Goal: Register for event/course

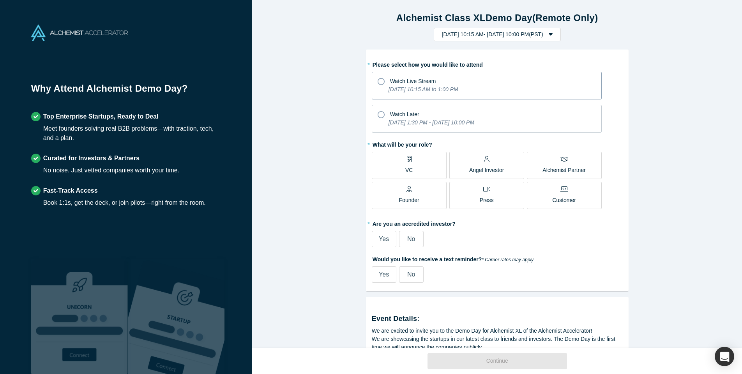
click at [380, 80] on icon at bounding box center [381, 81] width 7 height 7
click at [0, 0] on input "Watch Live Stream [DATE] 10:15 AM to 1:00 PM" at bounding box center [0, 0] width 0 height 0
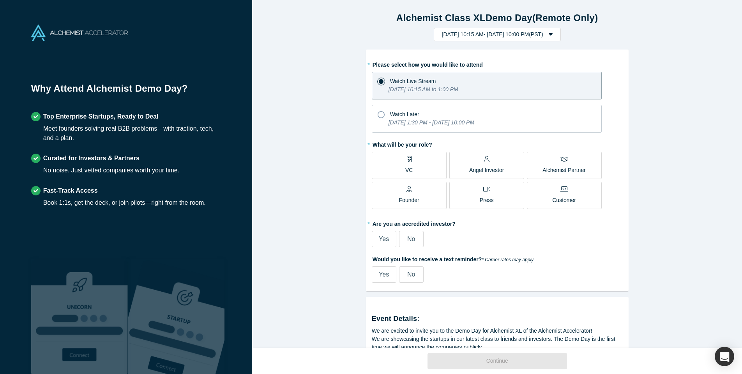
click at [478, 160] on div "Angel Investor" at bounding box center [486, 165] width 35 height 18
click at [0, 0] on input "Angel Investor" at bounding box center [0, 0] width 0 height 0
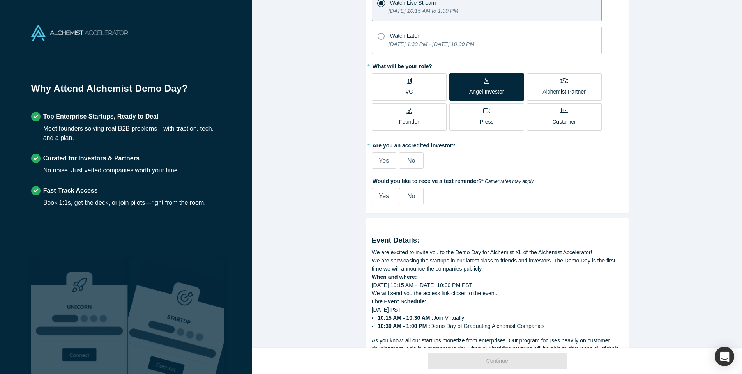
click at [384, 160] on span "Yes" at bounding box center [384, 160] width 10 height 7
click at [0, 0] on input "Yes" at bounding box center [0, 0] width 0 height 0
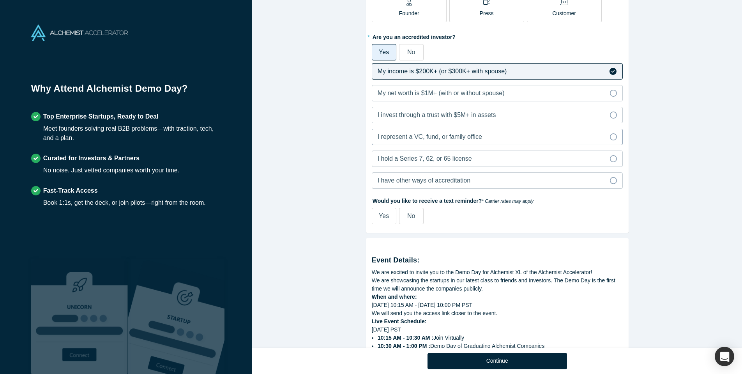
scroll to position [187, 0]
click at [616, 136] on icon at bounding box center [613, 136] width 7 height 7
click at [0, 0] on input "I represent a VC, fund, or family office" at bounding box center [0, 0] width 0 height 0
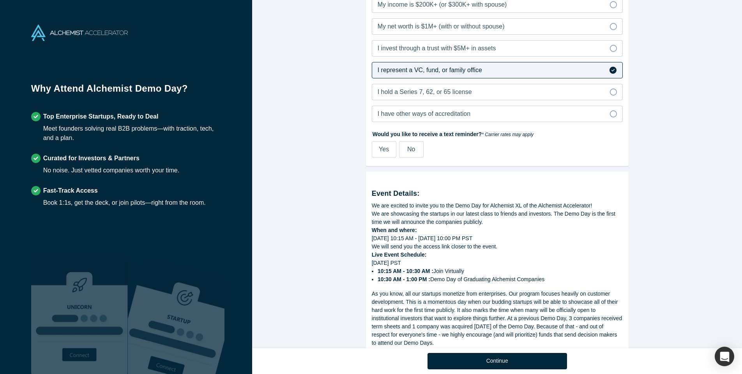
scroll to position [254, 0]
click at [388, 148] on span "Yes" at bounding box center [384, 148] width 10 height 7
click at [0, 0] on input "Yes" at bounding box center [0, 0] width 0 height 0
select select "US"
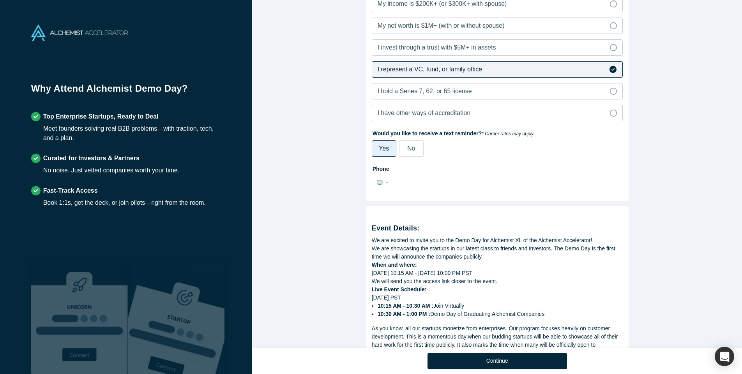
click at [416, 151] on label "No" at bounding box center [411, 148] width 25 height 16
click at [0, 0] on input "No" at bounding box center [0, 0] width 0 height 0
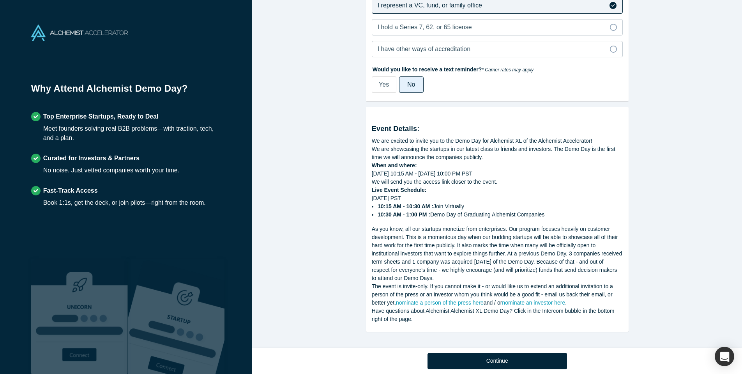
scroll to position [319, 0]
drag, startPoint x: 500, startPoint y: 365, endPoint x: 505, endPoint y: 365, distance: 5.1
click at [500, 365] on button "Continue" at bounding box center [498, 361] width 140 height 16
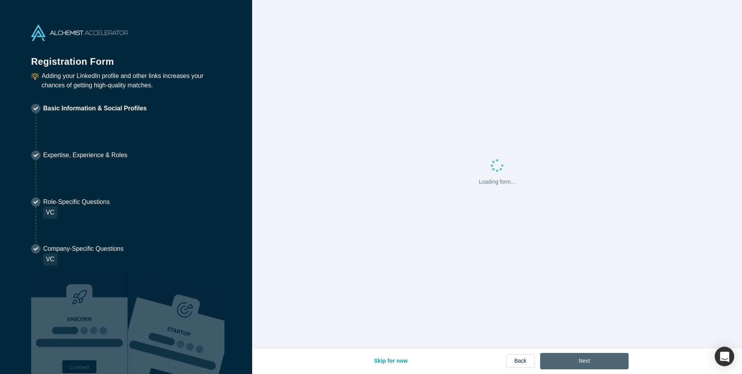
select select "US"
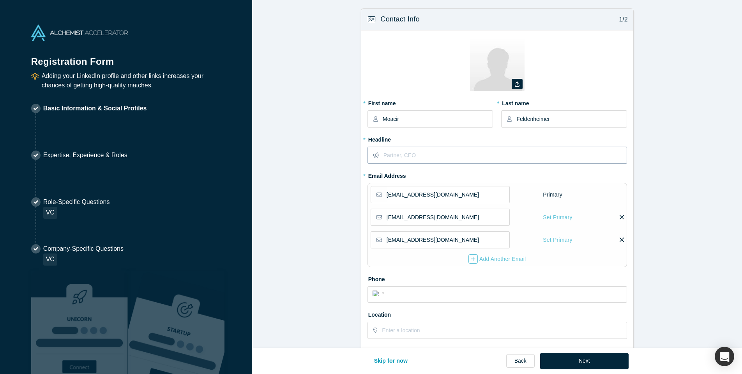
click at [410, 156] on input "text" at bounding box center [505, 155] width 243 height 16
type input "Partner"
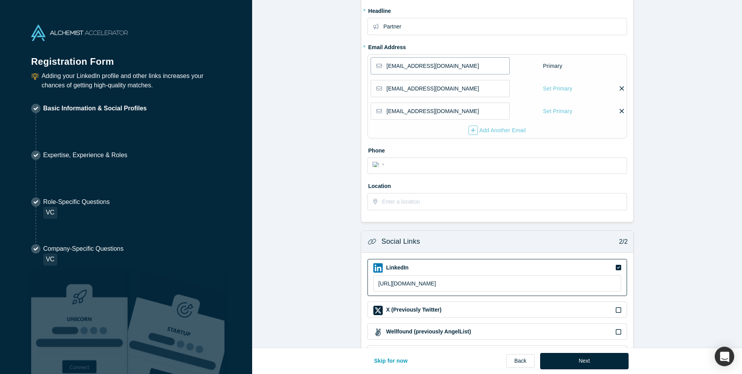
scroll to position [129, 0]
type input "[PHONE_NUMBER]"
click at [411, 203] on input "text" at bounding box center [504, 201] width 244 height 16
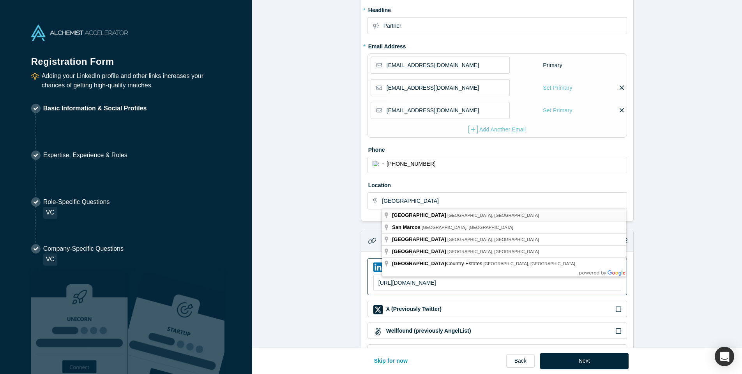
type input "[GEOGRAPHIC_DATA], [GEOGRAPHIC_DATA], [GEOGRAPHIC_DATA]"
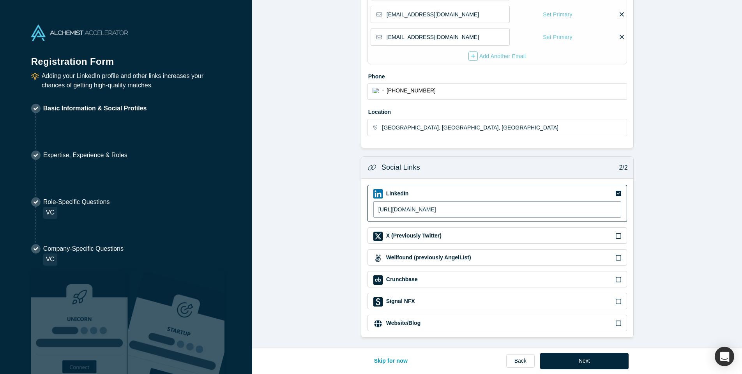
scroll to position [202, 0]
click at [585, 360] on button "Next" at bounding box center [584, 361] width 89 height 16
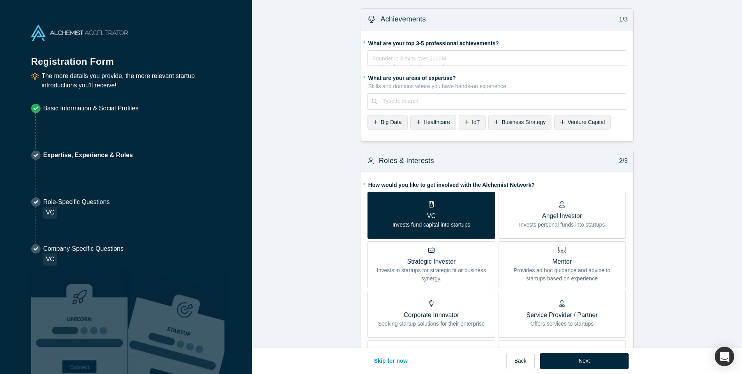
scroll to position [0, 0]
click at [438, 119] on span "Healthcare" at bounding box center [437, 122] width 27 height 6
click at [467, 120] on span "Business Strategy" at bounding box center [475, 122] width 44 height 6
click at [479, 101] on div at bounding box center [545, 101] width 151 height 10
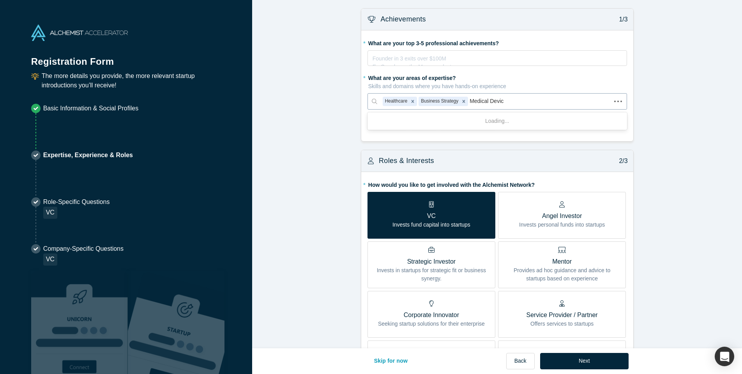
type input "Medical Device"
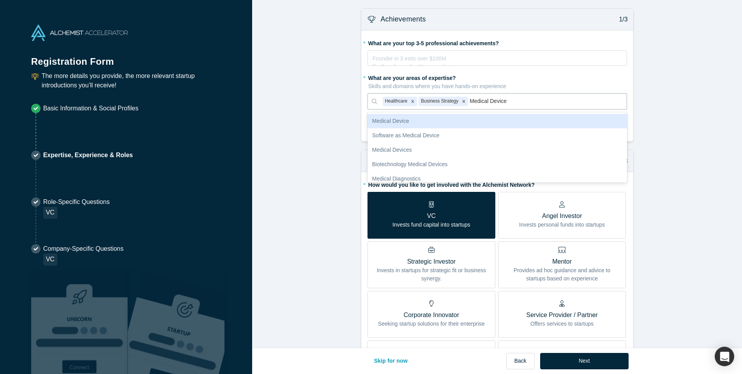
click at [412, 120] on div "Medical Device" at bounding box center [498, 121] width 260 height 14
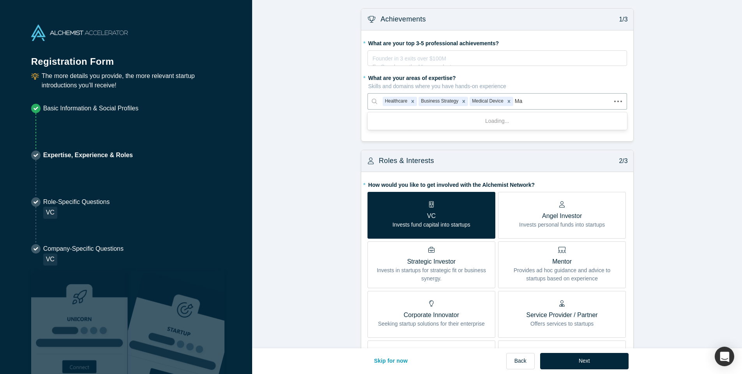
type input "Mar"
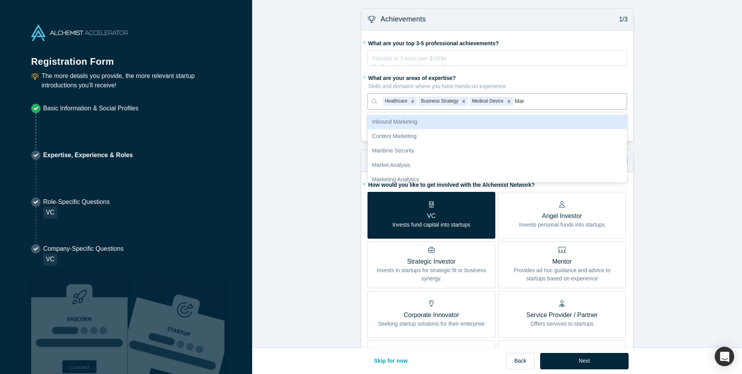
scroll to position [144, 0]
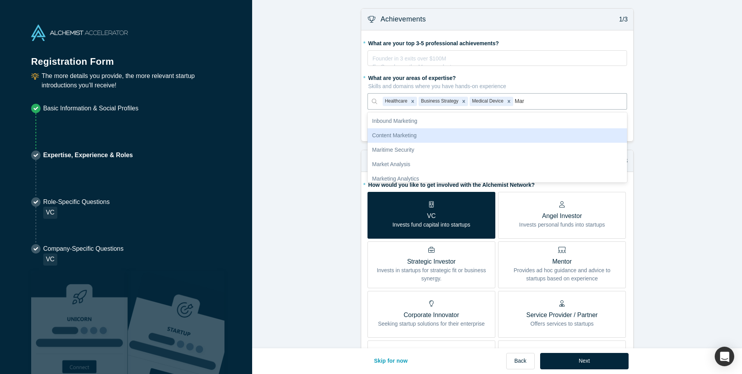
click at [514, 136] on div "Content Marketing" at bounding box center [498, 135] width 260 height 14
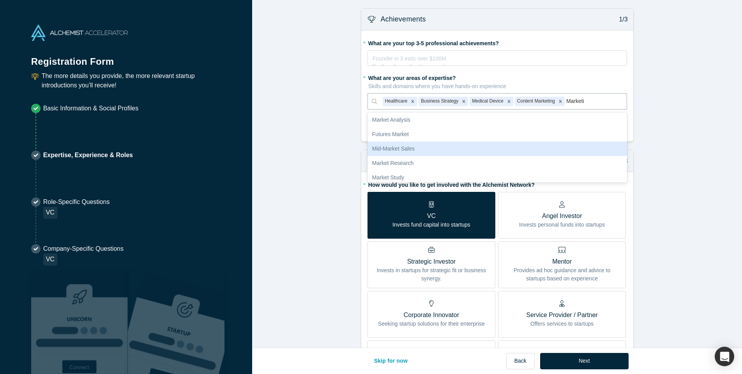
scroll to position [0, 0]
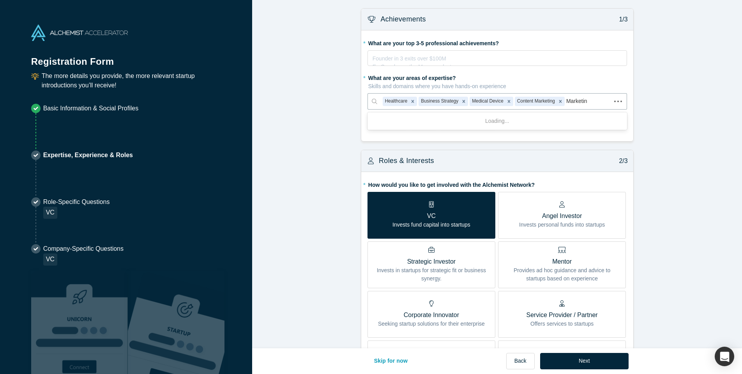
type input "Marketing"
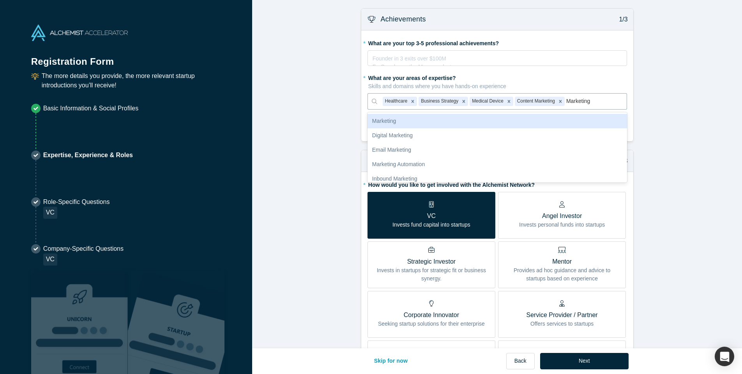
click at [423, 123] on div "Marketing" at bounding box center [498, 121] width 260 height 14
type input "S"
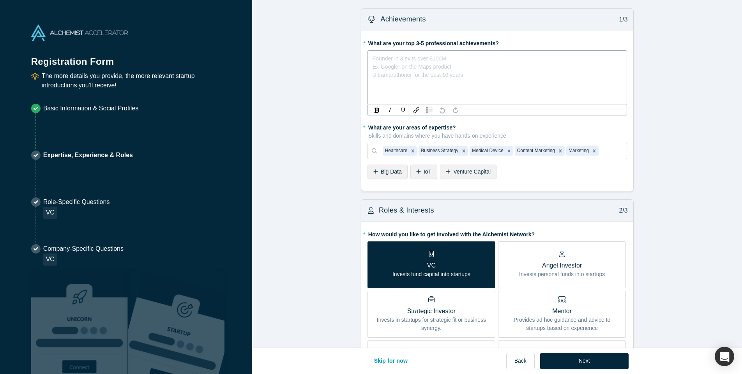
click at [419, 57] on div "rdw-editor" at bounding box center [497, 57] width 249 height 8
click at [391, 59] on div "rdw-editor" at bounding box center [497, 57] width 249 height 8
click at [439, 56] on span "Marketeer in B2B companes" at bounding box center [407, 57] width 69 height 6
click at [382, 66] on div "rdw-editor" at bounding box center [497, 65] width 249 height 8
click at [376, 74] on span "Rugby player" at bounding box center [389, 73] width 32 height 6
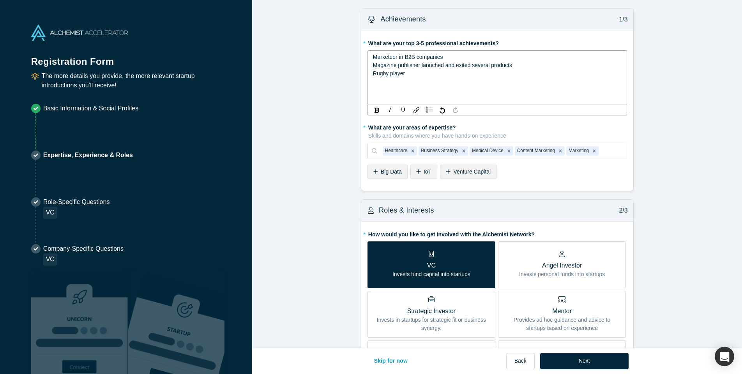
drag, startPoint x: 374, startPoint y: 74, endPoint x: 374, endPoint y: 80, distance: 5.8
click at [374, 76] on span "Rugby player" at bounding box center [389, 73] width 32 height 6
drag, startPoint x: 517, startPoint y: 74, endPoint x: 368, endPoint y: 72, distance: 149.0
click at [368, 72] on div "Marketeer in B2B companies Magazine publisher launched and exited several produ…" at bounding box center [498, 77] width 260 height 55
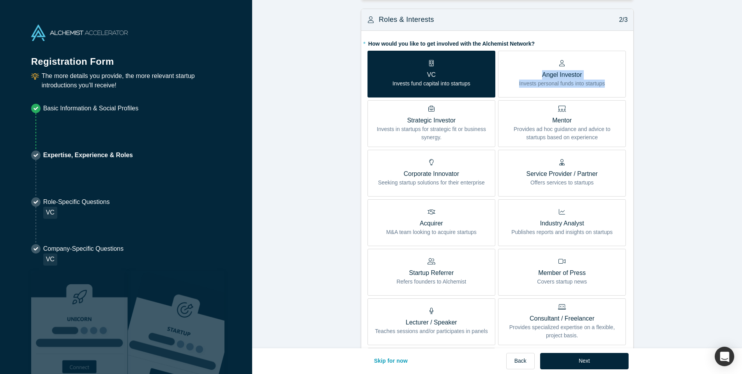
click at [517, 125] on div "VC Invests fund capital into startups Angel Investor Invests personal funds int…" at bounding box center [498, 223] width 260 height 344
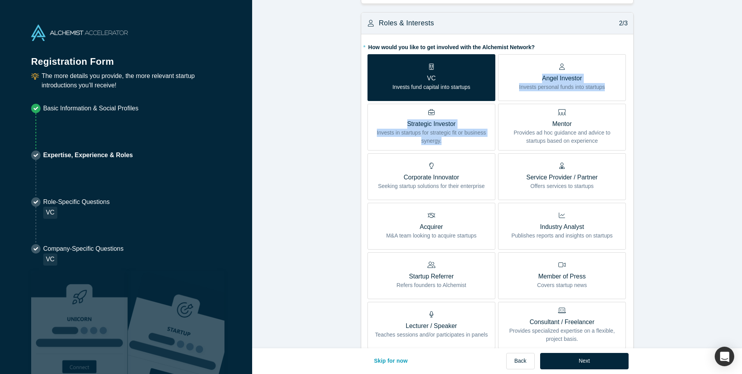
scroll to position [136, 0]
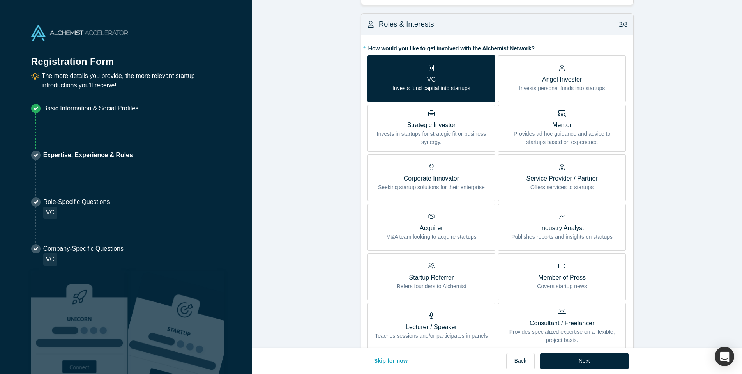
click at [528, 78] on p "Angel Investor" at bounding box center [562, 79] width 86 height 9
click at [0, 0] on input "Angel Investor Invests personal funds into startups" at bounding box center [0, 0] width 0 height 0
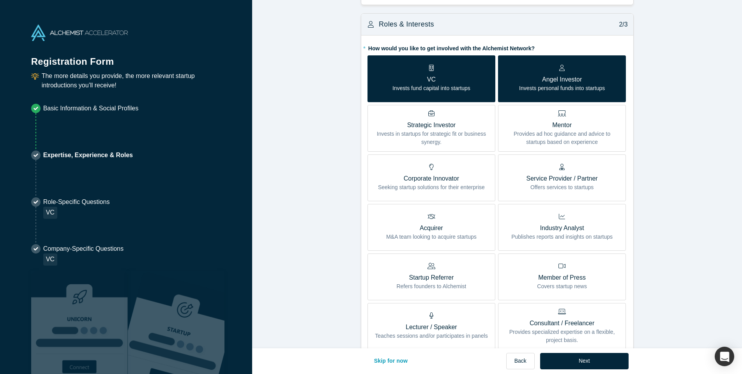
click at [560, 133] on p "Provides ad hoc guidance and advice to startups based on experience" at bounding box center [562, 138] width 116 height 16
click at [0, 0] on input "Mentor Provides ad hoc guidance and advice to startups based on experience" at bounding box center [0, 0] width 0 height 0
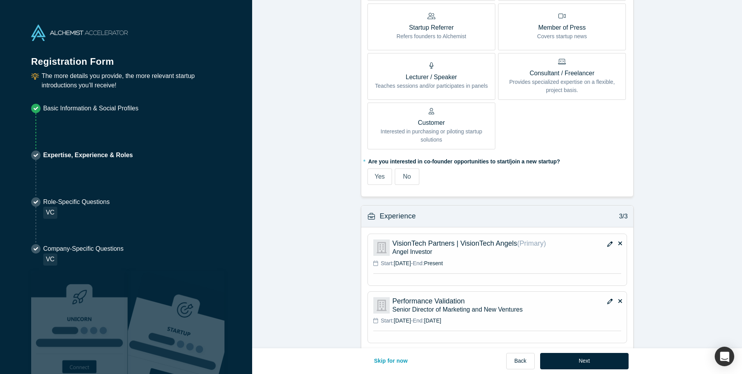
scroll to position [388, 0]
click at [383, 174] on span "Yes" at bounding box center [380, 175] width 10 height 7
click at [0, 0] on input "Yes" at bounding box center [0, 0] width 0 height 0
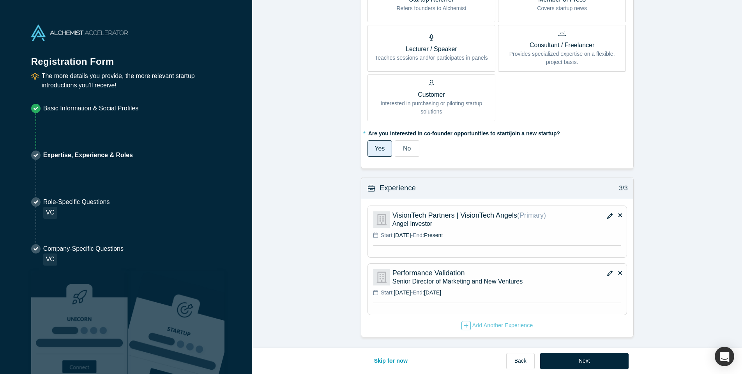
scroll to position [414, 0]
click at [465, 326] on icon "button" at bounding box center [466, 326] width 4 height 4
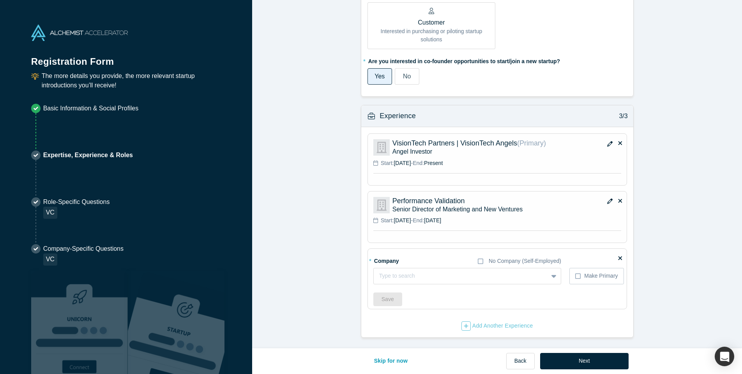
scroll to position [486, 0]
click at [404, 275] on div "Type to search" at bounding box center [453, 276] width 148 height 8
type input "Boomerang Ventures"
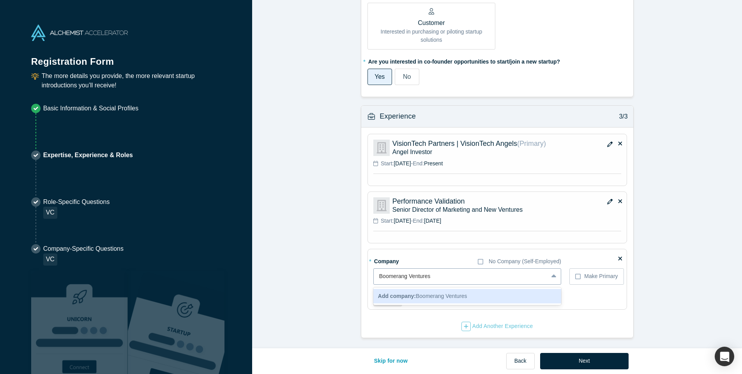
click at [449, 296] on span "Add company: Boomerang Ventures" at bounding box center [422, 296] width 89 height 6
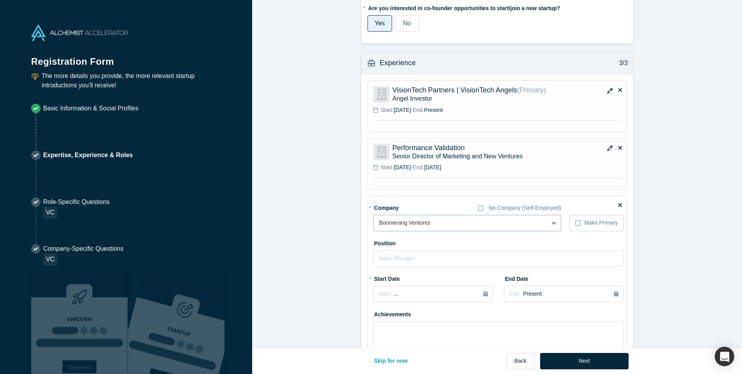
scroll to position [544, 0]
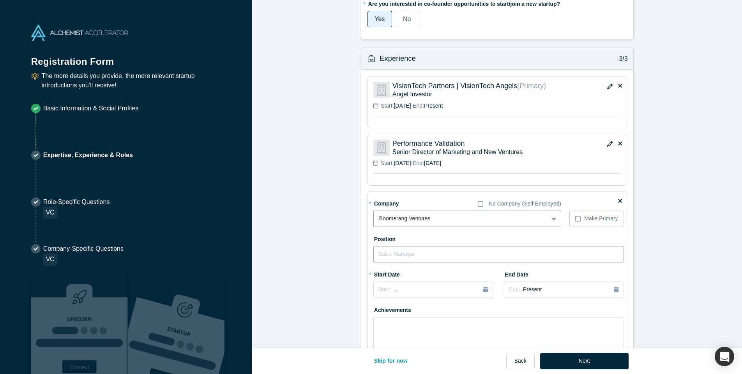
drag, startPoint x: 406, startPoint y: 255, endPoint x: 423, endPoint y: 255, distance: 17.2
click at [407, 255] on input "text" at bounding box center [499, 254] width 251 height 16
type input "EIR"
click at [411, 287] on div "Start: ..." at bounding box center [434, 289] width 110 height 9
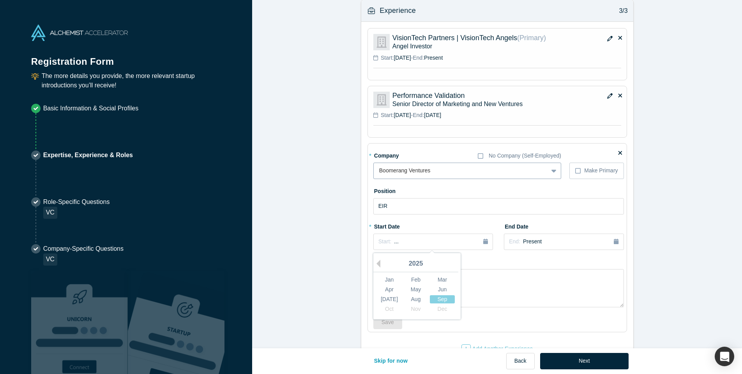
scroll to position [592, 0]
click at [380, 261] on button "Previous Year" at bounding box center [377, 263] width 8 height 8
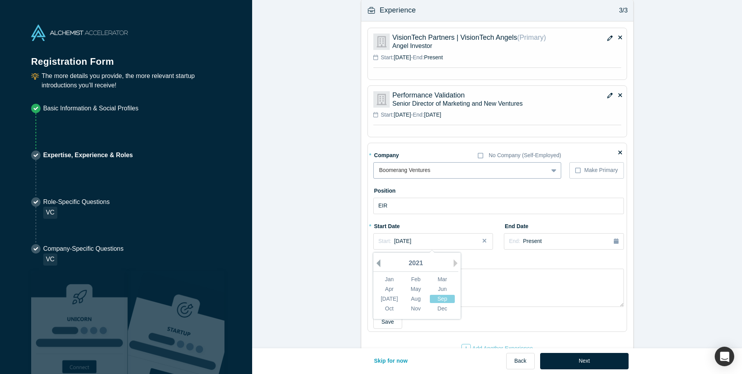
click at [380, 261] on button "Previous Year" at bounding box center [377, 263] width 8 height 8
click at [394, 308] on div "Oct" at bounding box center [389, 308] width 25 height 8
click at [617, 239] on icon "button" at bounding box center [616, 240] width 5 height 5
click at [556, 296] on div "[DATE]" at bounding box center [552, 298] width 25 height 8
click at [572, 239] on div "End: [DATE]" at bounding box center [564, 241] width 110 height 8
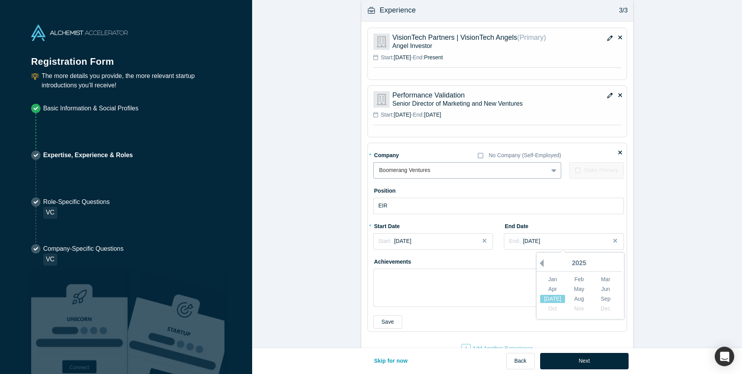
click at [542, 261] on button "Previous Year" at bounding box center [540, 263] width 8 height 8
click at [556, 296] on div "[DATE]" at bounding box center [552, 298] width 25 height 8
click at [533, 238] on span "[DATE]" at bounding box center [531, 241] width 17 height 6
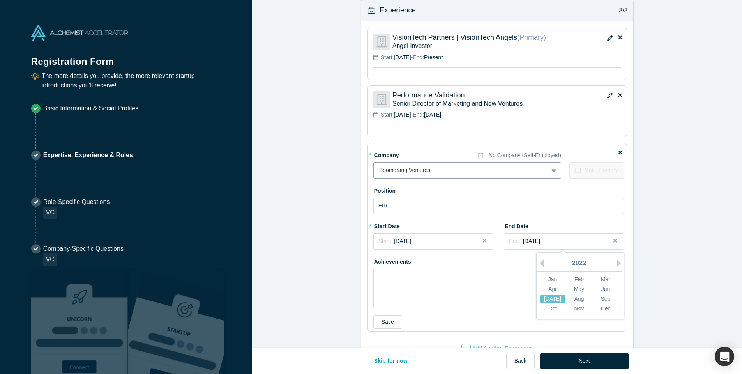
click at [553, 297] on div "[DATE]" at bounding box center [552, 298] width 25 height 8
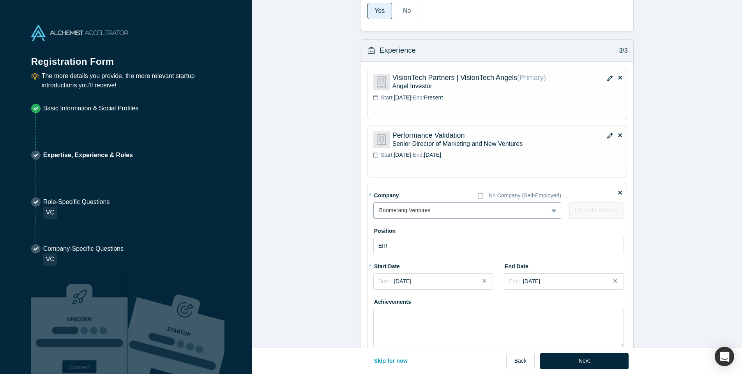
scroll to position [546, 0]
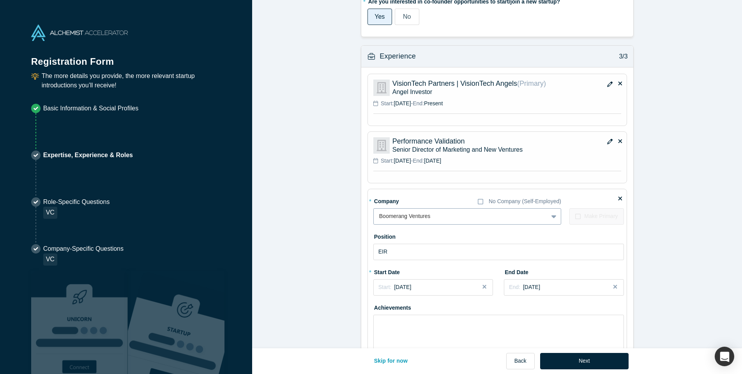
click at [610, 142] on icon "button" at bounding box center [610, 141] width 5 height 5
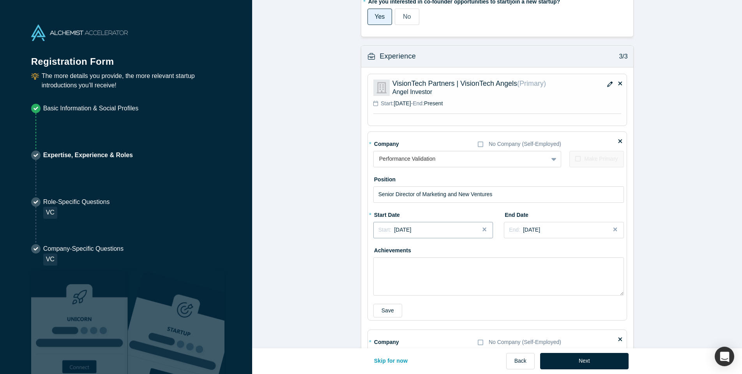
click at [411, 229] on span "[DATE]" at bounding box center [402, 230] width 17 height 6
click at [380, 252] on button "Previous Year" at bounding box center [377, 252] width 8 height 8
click at [446, 276] on div "Jun" at bounding box center [442, 277] width 25 height 8
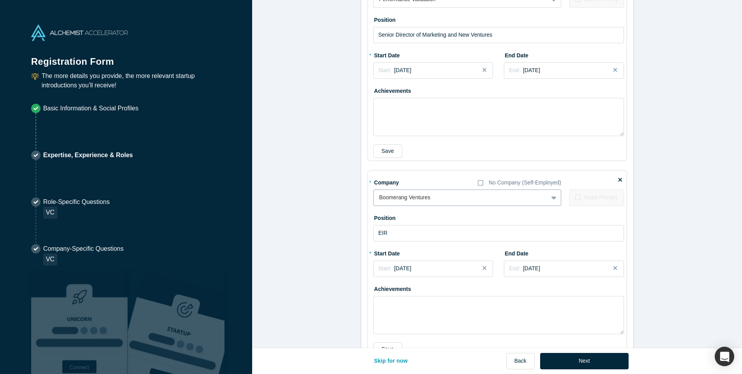
scroll to position [707, 0]
click at [588, 358] on button "Next" at bounding box center [584, 361] width 89 height 16
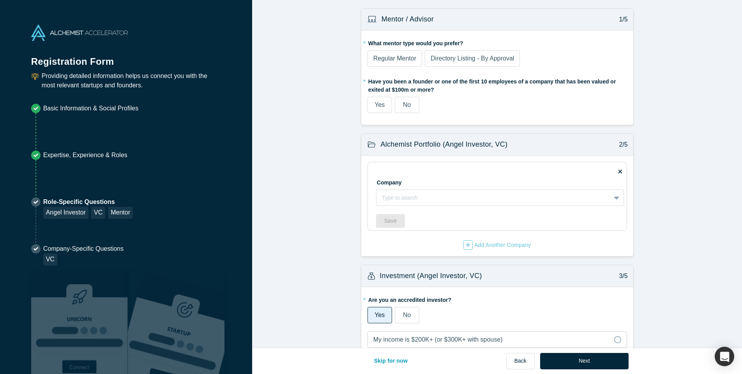
scroll to position [0, 0]
click at [408, 103] on span "No" at bounding box center [407, 104] width 8 height 7
click at [0, 0] on input "No" at bounding box center [0, 0] width 0 height 0
drag, startPoint x: 397, startPoint y: 59, endPoint x: 400, endPoint y: 62, distance: 4.4
click at [397, 59] on span "Regular Mentor" at bounding box center [395, 58] width 43 height 7
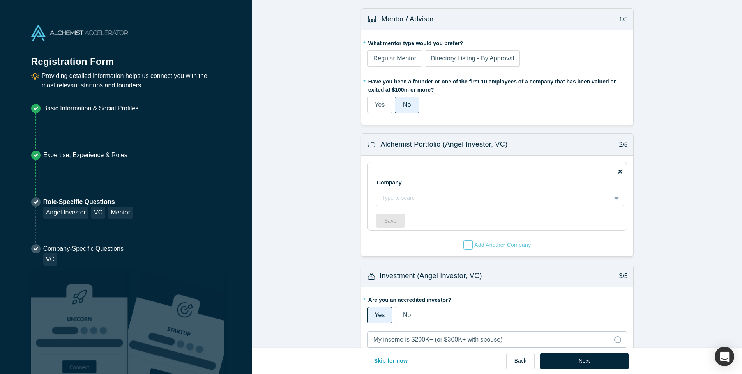
click at [0, 0] on input "Regular Mentor" at bounding box center [0, 0] width 0 height 0
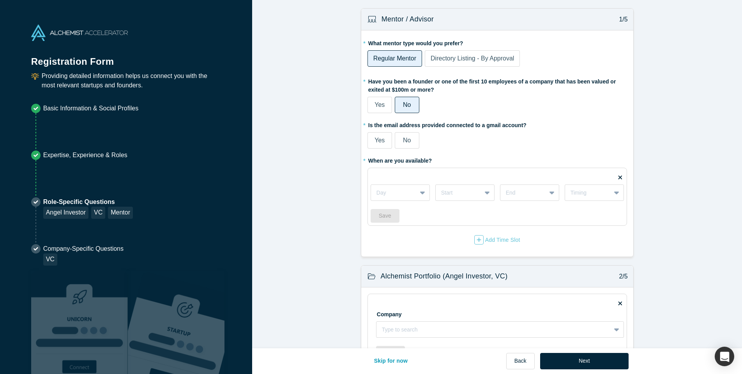
click at [403, 142] on span "No" at bounding box center [407, 140] width 8 height 7
click at [0, 0] on input "No" at bounding box center [0, 0] width 0 height 0
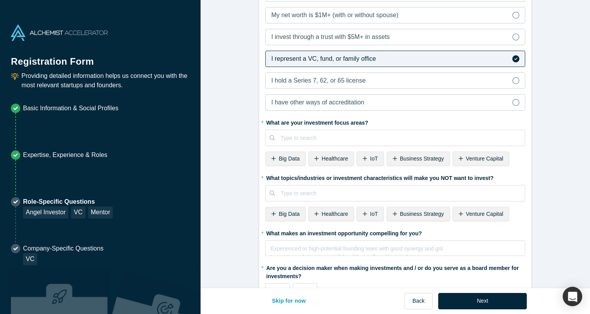
scroll to position [487, 0]
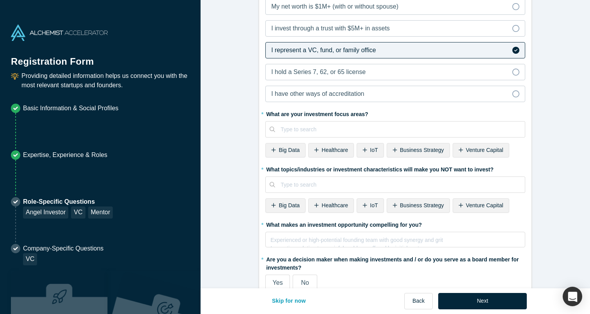
click at [338, 149] on span "Healthcare" at bounding box center [334, 150] width 27 height 6
click at [328, 150] on span "IoT" at bounding box center [325, 150] width 8 height 6
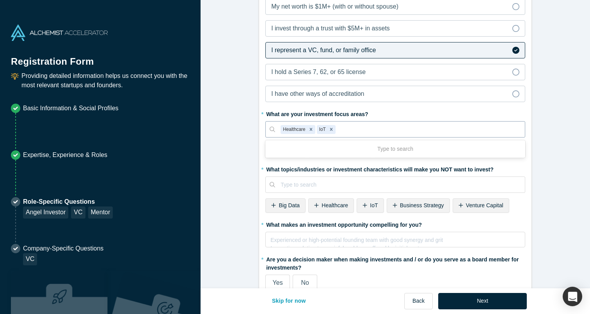
click at [352, 128] on div at bounding box center [428, 130] width 182 height 10
type input "healthca"
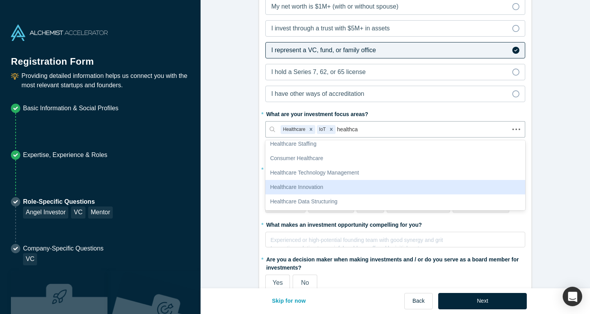
scroll to position [77, 0]
click at [379, 193] on div "Healthcare Innovation" at bounding box center [395, 187] width 260 height 14
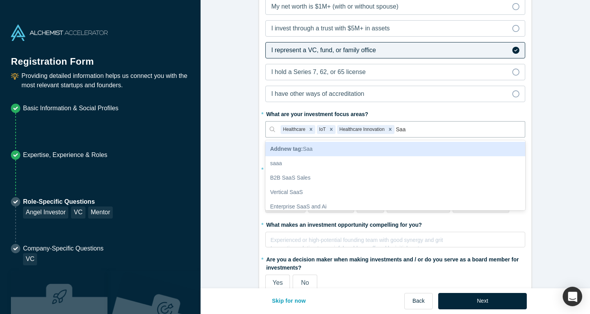
type input "SaaS"
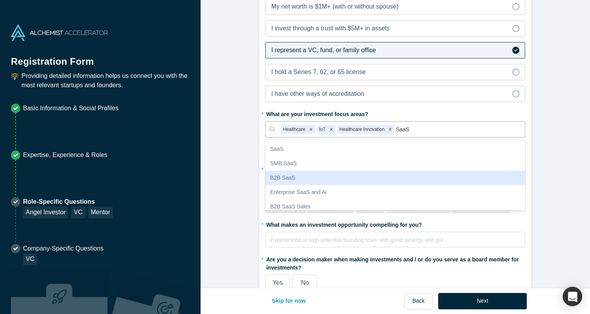
click at [328, 174] on div "B2B SaaS" at bounding box center [395, 178] width 260 height 14
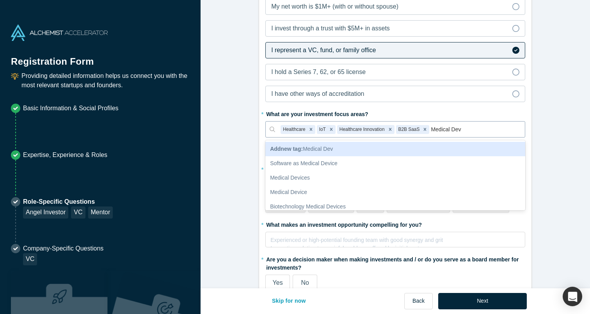
type input "Medical Devi"
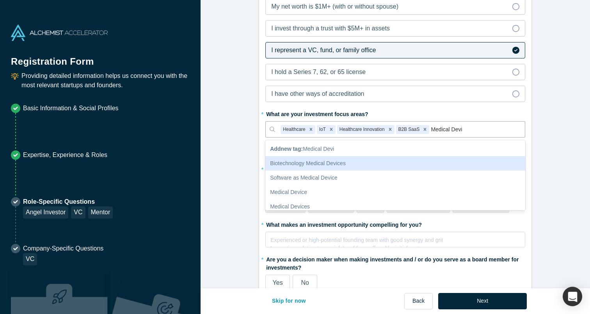
click at [361, 160] on div "Biotechnology Medical Devices" at bounding box center [395, 163] width 260 height 14
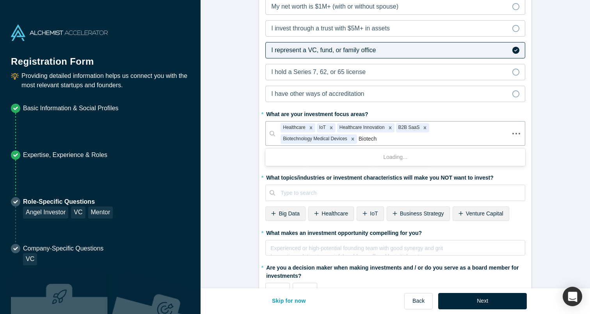
type input "Biotechs"
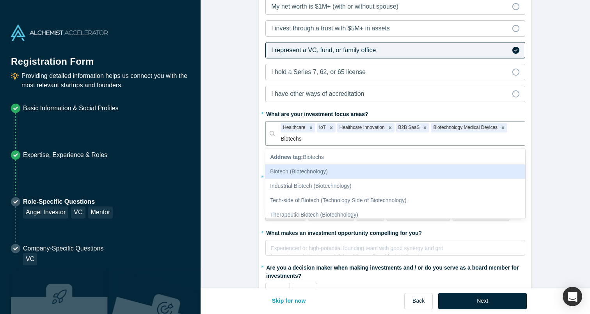
click at [370, 170] on div "Biotech (Biotechnology)" at bounding box center [395, 172] width 260 height 14
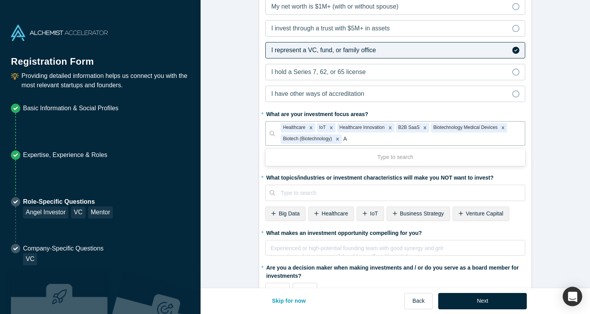
type input "AI"
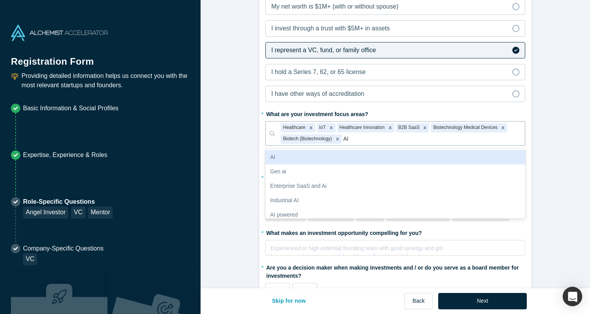
click at [413, 159] on div "AI" at bounding box center [395, 157] width 260 height 14
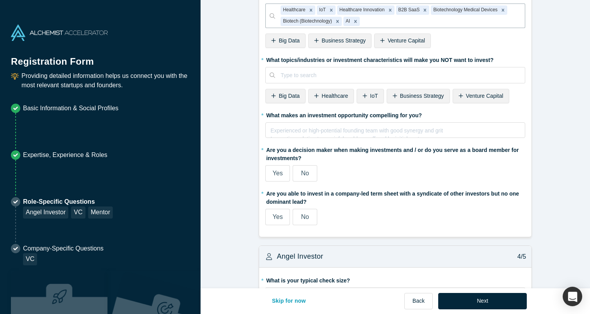
scroll to position [605, 0]
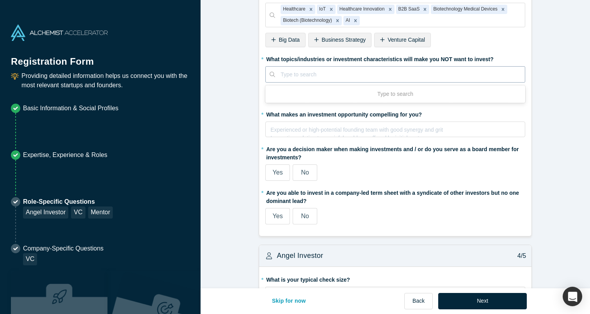
click at [314, 73] on div "Type to search" at bounding box center [399, 75] width 239 height 8
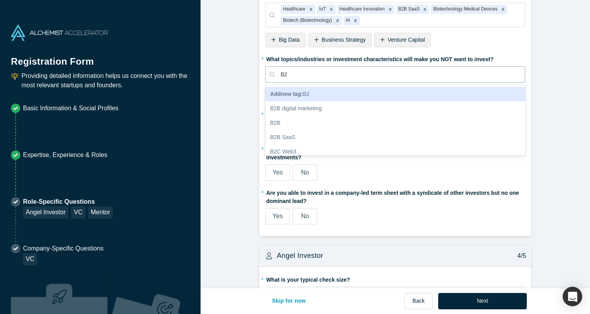
type input "B2C"
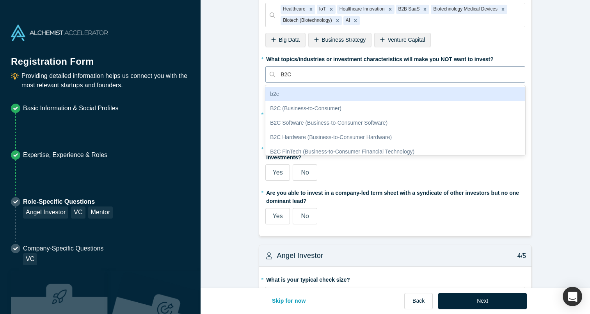
scroll to position [608, 0]
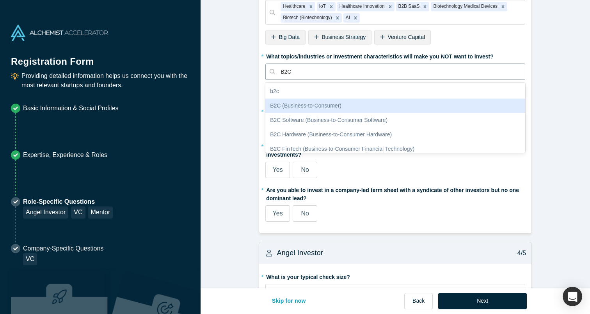
click at [302, 103] on div "B2C (Business-to-Consumer)" at bounding box center [395, 106] width 260 height 14
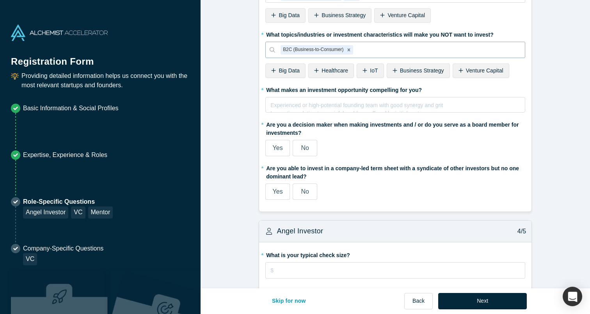
scroll to position [632, 0]
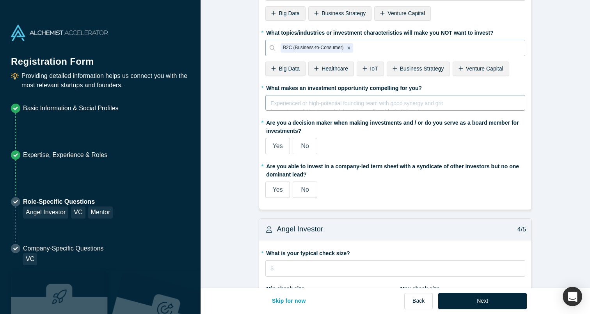
click at [346, 103] on div "rdw-editor" at bounding box center [395, 102] width 249 height 8
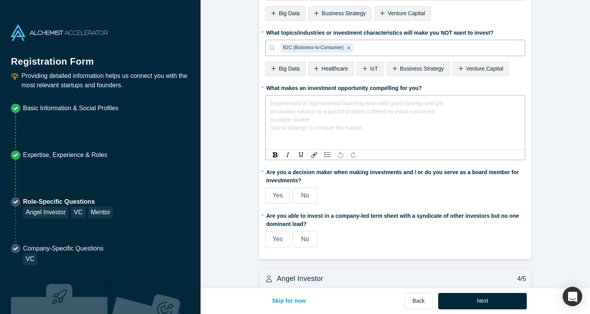
scroll to position [632, 0]
click at [387, 125] on div "Experienced or high-potential founding team with good synergy and grit Innovati…" at bounding box center [356, 115] width 172 height 33
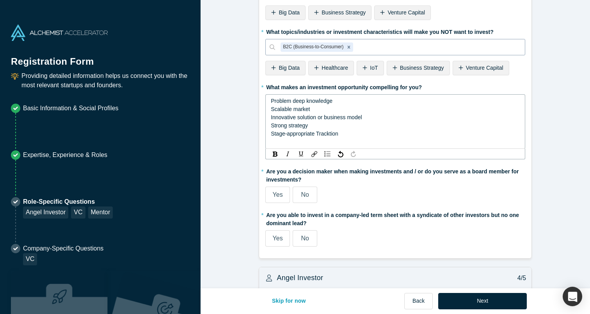
drag, startPoint x: 320, startPoint y: 133, endPoint x: 319, endPoint y: 143, distance: 10.6
click at [320, 133] on span "Stage-appropriate Tracktion" at bounding box center [304, 134] width 67 height 6
click at [410, 130] on div "Stage-appropriate Ttacktion" at bounding box center [395, 134] width 249 height 8
drag, startPoint x: 322, startPoint y: 133, endPoint x: 321, endPoint y: 139, distance: 6.4
click at [322, 134] on span "Stage-appropriate Ttacktion" at bounding box center [304, 134] width 67 height 6
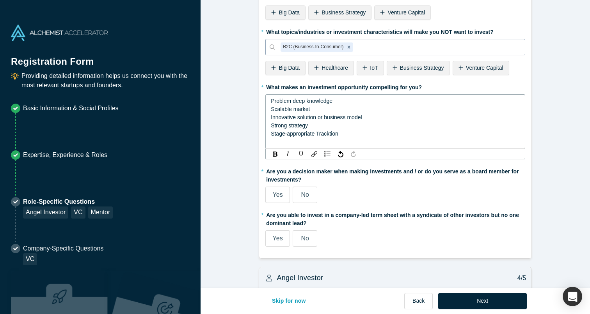
click at [359, 131] on div "Stage-appropriate Tracktion" at bounding box center [395, 134] width 249 height 8
click at [321, 132] on span "Stage-appropriate Tracktion" at bounding box center [304, 134] width 67 height 6
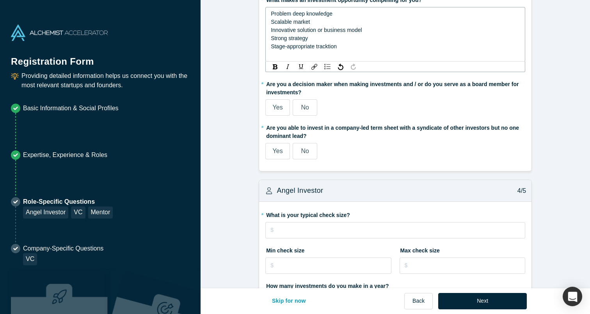
scroll to position [721, 0]
drag, startPoint x: 278, startPoint y: 106, endPoint x: 280, endPoint y: 110, distance: 4.4
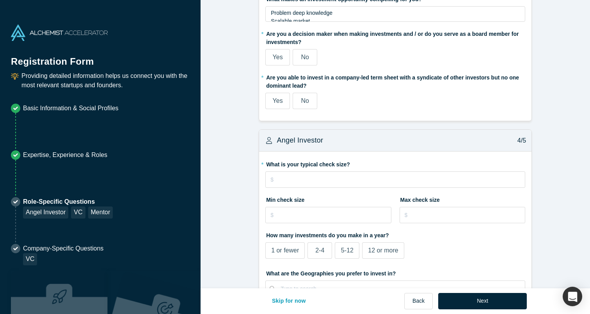
click at [281, 56] on span "Yes" at bounding box center [278, 57] width 10 height 7
click at [0, 0] on input "Yes" at bounding box center [0, 0] width 0 height 0
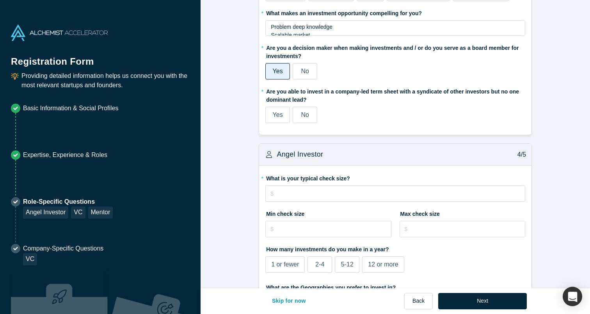
scroll to position [702, 0]
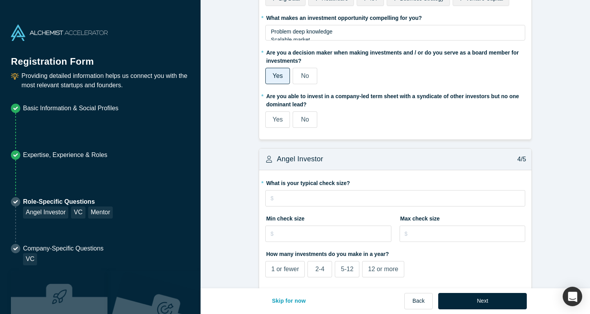
click at [304, 116] on span "No" at bounding box center [305, 119] width 8 height 7
click at [0, 0] on input "No" at bounding box center [0, 0] width 0 height 0
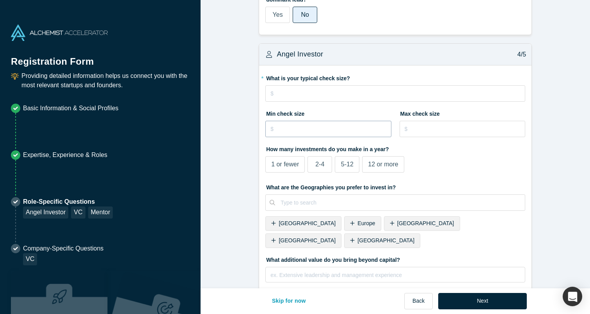
scroll to position [810, 0]
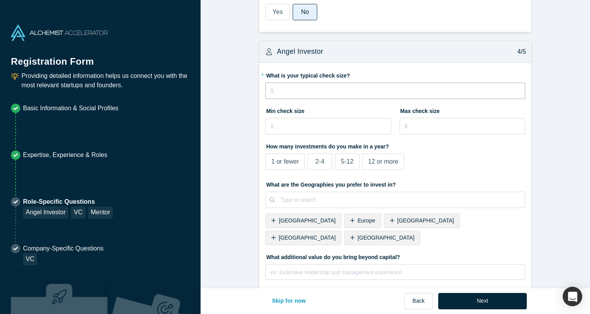
click at [311, 92] on input "tel" at bounding box center [395, 91] width 260 height 16
type input "$1"
type input "$200,000"
type input "$1"
type input "$100,000"
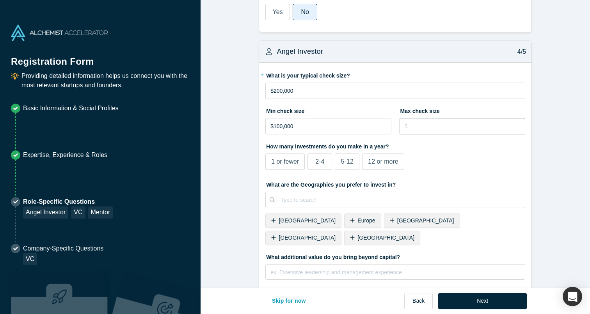
click at [442, 120] on input "tel" at bounding box center [462, 126] width 126 height 16
type input "$450,000"
drag, startPoint x: 347, startPoint y: 161, endPoint x: 351, endPoint y: 166, distance: 6.1
click at [347, 162] on span "5-12" at bounding box center [347, 161] width 12 height 7
click at [0, 0] on input "5-12" at bounding box center [0, 0] width 0 height 0
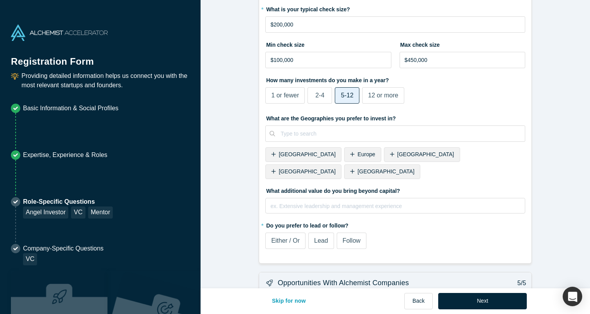
scroll to position [877, 0]
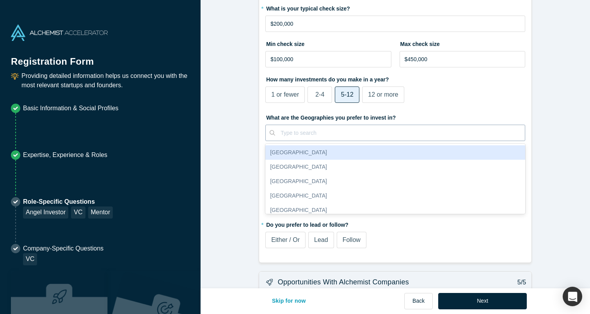
click at [310, 130] on div "Type to search" at bounding box center [399, 133] width 239 height 8
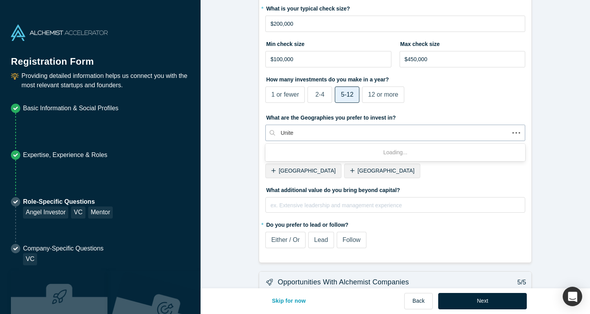
type input "United"
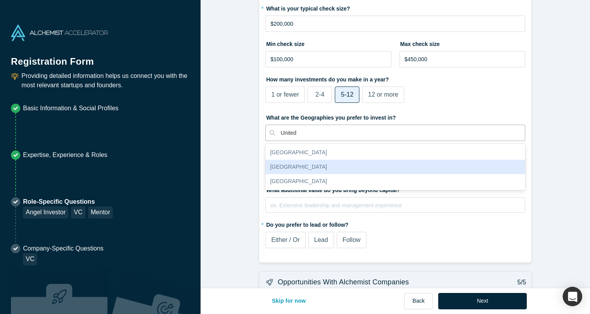
click at [297, 165] on div "[GEOGRAPHIC_DATA]" at bounding box center [395, 167] width 260 height 14
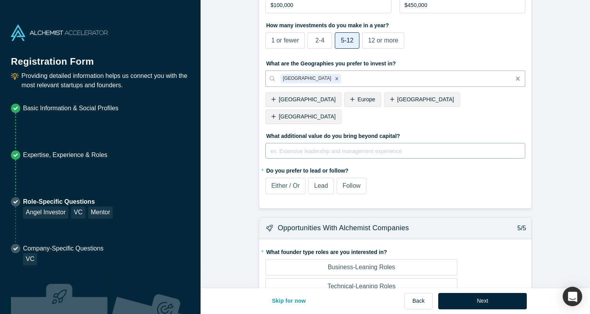
scroll to position [942, 0]
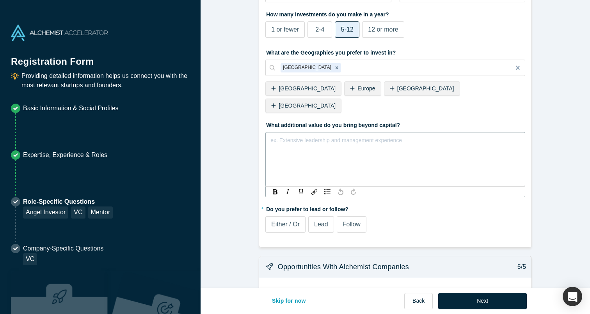
click at [327, 135] on div "rdw-editor" at bounding box center [395, 139] width 249 height 8
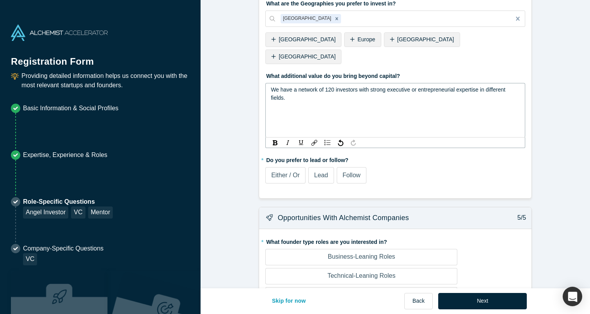
scroll to position [991, 0]
click at [347, 157] on fieldset "* What is your typical check size? $200,000 Min check size $100,000 Max check s…" at bounding box center [395, 39] width 260 height 304
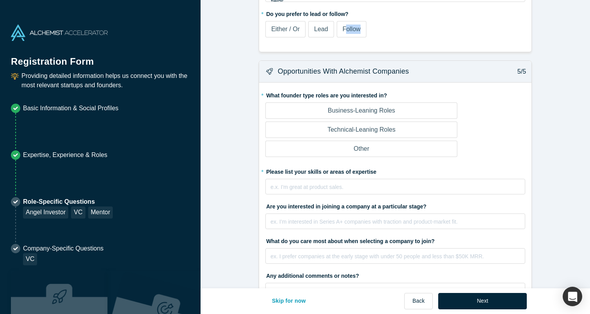
scroll to position [1089, 0]
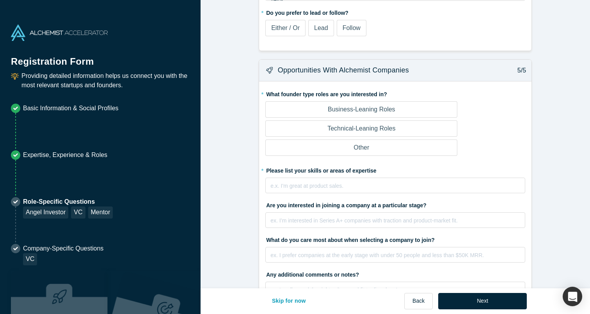
click at [344, 105] on p "Business-Leaning Roles" at bounding box center [361, 109] width 67 height 9
click at [0, 0] on input "Business-Leaning Roles" at bounding box center [0, 0] width 0 height 0
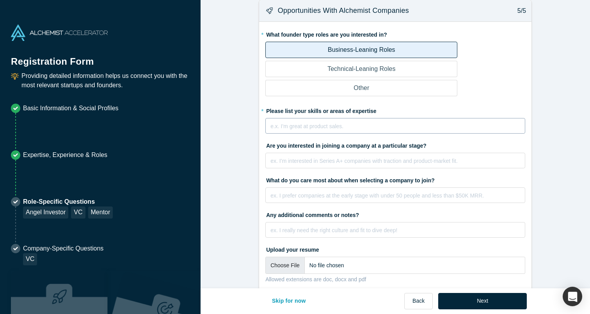
scroll to position [1148, 0]
click at [296, 122] on div "rdw-editor" at bounding box center [395, 126] width 249 height 8
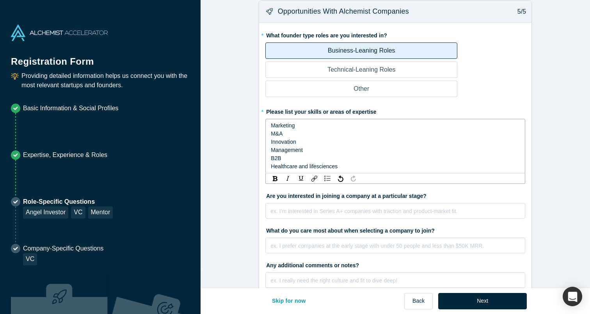
drag, startPoint x: 325, startPoint y: 110, endPoint x: 361, endPoint y: 116, distance: 36.3
click at [361, 130] on div "M&A" at bounding box center [395, 134] width 249 height 8
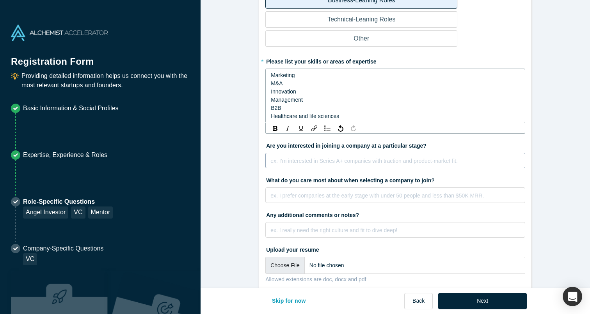
scroll to position [1197, 0]
click at [474, 301] on button "Next" at bounding box center [482, 301] width 89 height 16
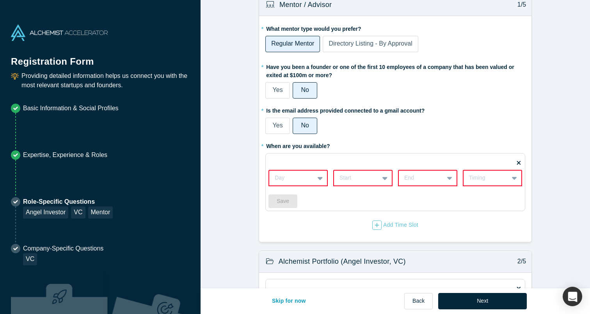
scroll to position [77, 0]
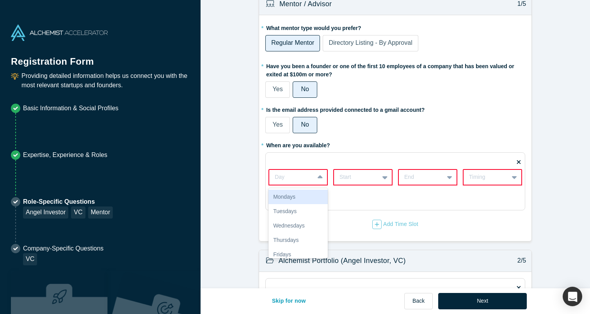
click at [321, 179] on icon at bounding box center [319, 178] width 5 height 8
click at [310, 239] on div "Thursdays" at bounding box center [297, 240] width 59 height 14
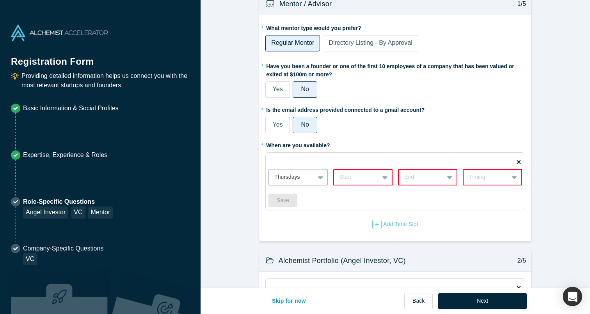
click at [385, 176] on icon at bounding box center [384, 178] width 5 height 8
click at [360, 239] on div "9am" at bounding box center [362, 240] width 59 height 14
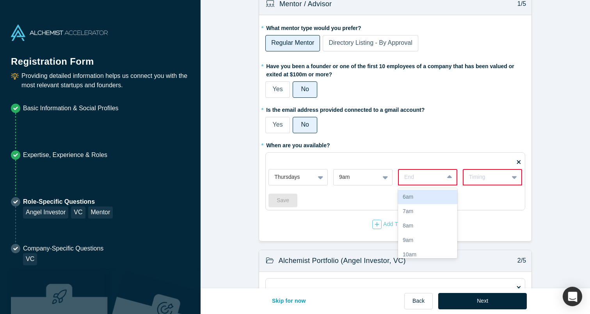
click at [449, 177] on icon at bounding box center [449, 176] width 5 height 3
click at [419, 241] on div "5pm" at bounding box center [427, 238] width 59 height 14
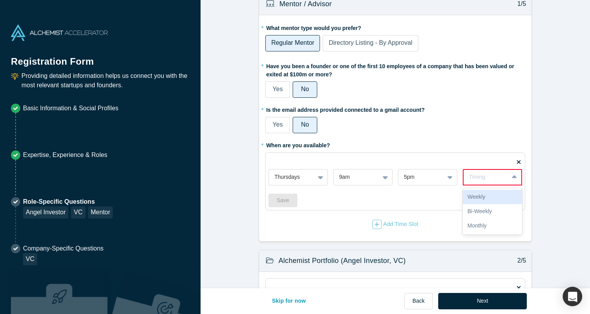
click at [512, 177] on icon at bounding box center [514, 178] width 5 height 8
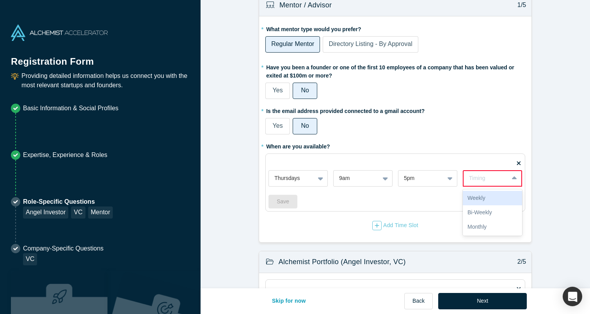
scroll to position [80, 0]
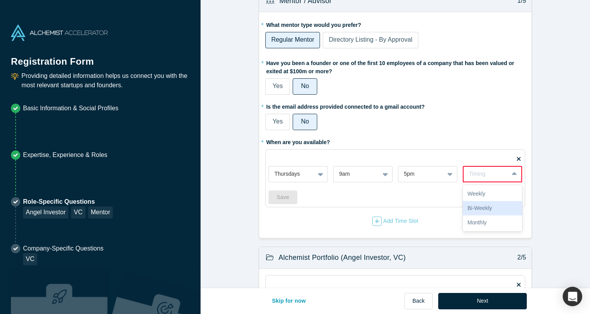
click at [484, 207] on div "Bi-Weekly" at bounding box center [491, 208] width 59 height 14
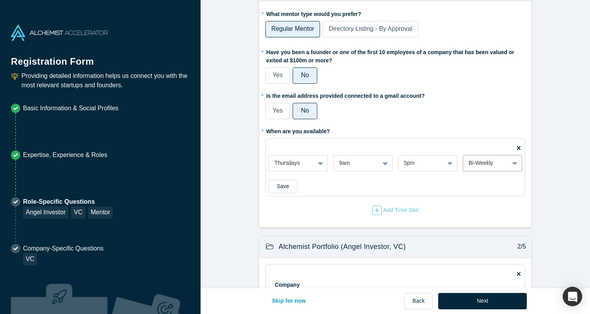
click at [517, 166] on div at bounding box center [515, 163] width 12 height 14
click at [496, 181] on div "Weekly" at bounding box center [491, 183] width 59 height 14
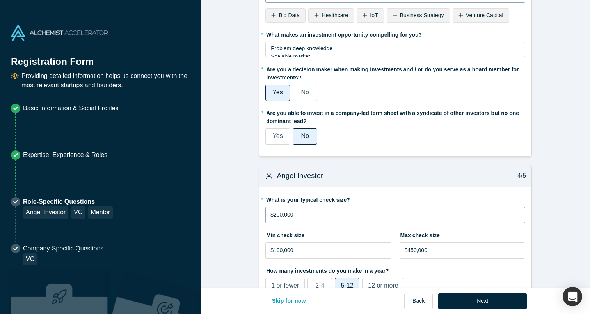
scroll to position [753, 0]
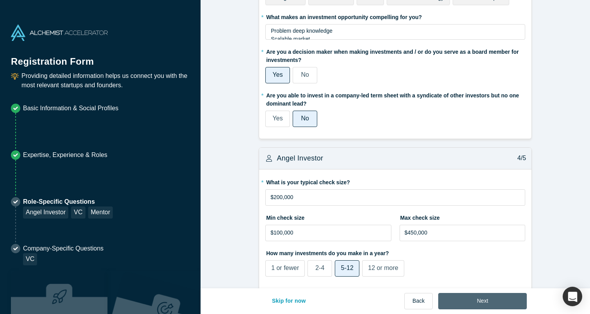
click at [483, 299] on button "Next" at bounding box center [482, 301] width 89 height 16
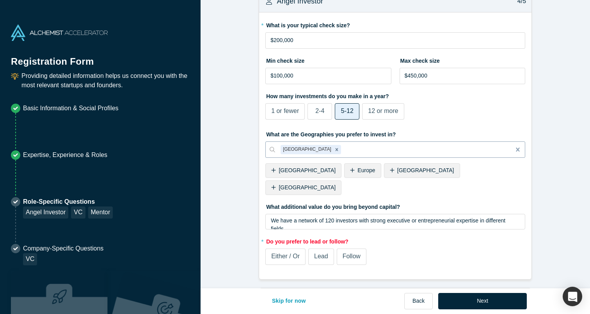
scroll to position [915, 0]
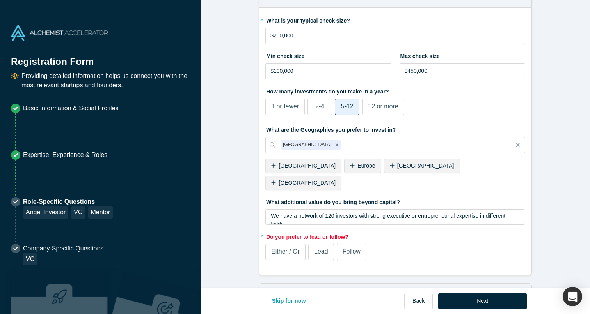
click at [355, 248] on span "Follow" at bounding box center [351, 251] width 18 height 7
click at [0, 0] on input "Follow" at bounding box center [0, 0] width 0 height 0
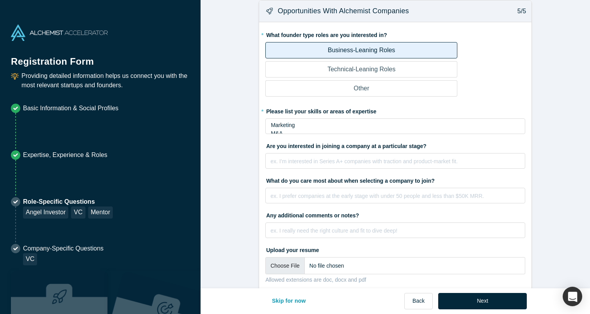
scroll to position [1148, 0]
click at [475, 302] on button "Next" at bounding box center [482, 301] width 89 height 16
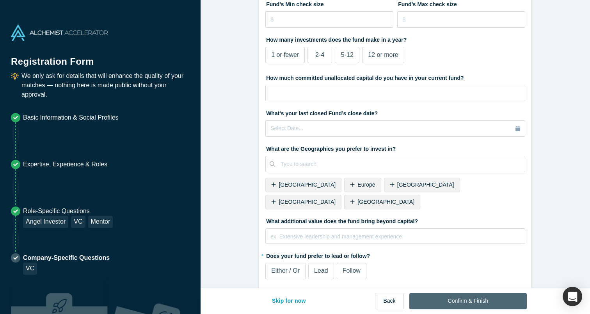
scroll to position [239, 0]
click at [471, 303] on button "Confirm & Finish" at bounding box center [467, 301] width 117 height 16
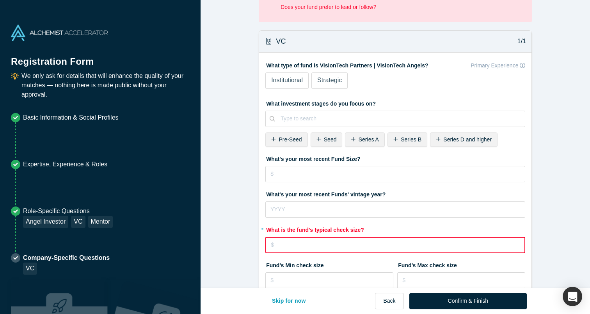
scroll to position [48, 0]
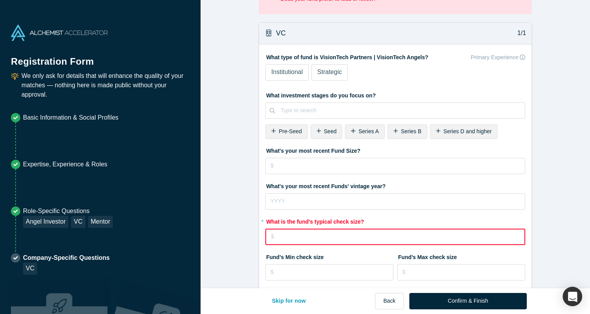
click at [300, 239] on input "tel" at bounding box center [395, 237] width 260 height 16
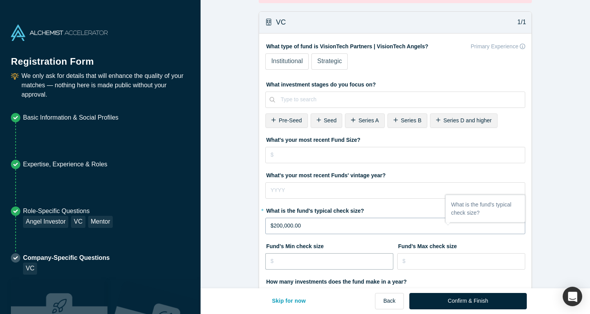
type input "$200,000"
type input "$100,000"
type input "$450,000"
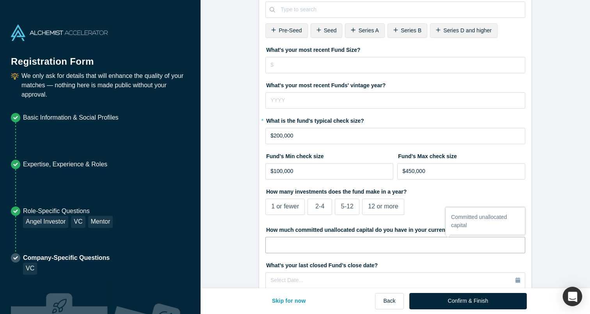
scroll to position [133, 0]
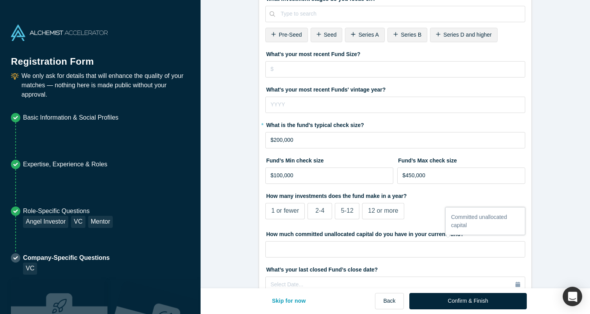
click at [349, 212] on span "5-12" at bounding box center [347, 210] width 12 height 7
click at [0, 0] on input "5-12" at bounding box center [0, 0] width 0 height 0
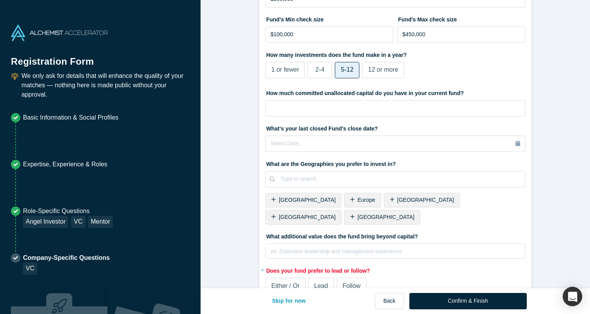
scroll to position [280, 0]
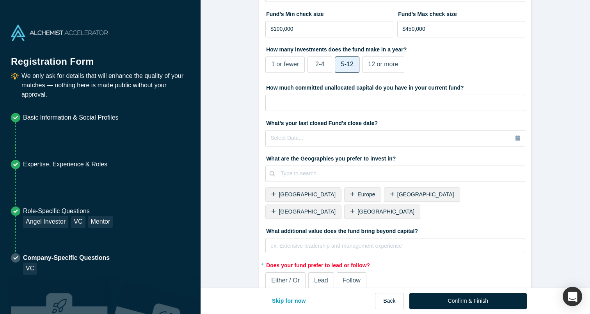
drag, startPoint x: 468, startPoint y: 193, endPoint x: 447, endPoint y: 194, distance: 21.1
click at [414, 209] on span "[GEOGRAPHIC_DATA]" at bounding box center [385, 212] width 57 height 6
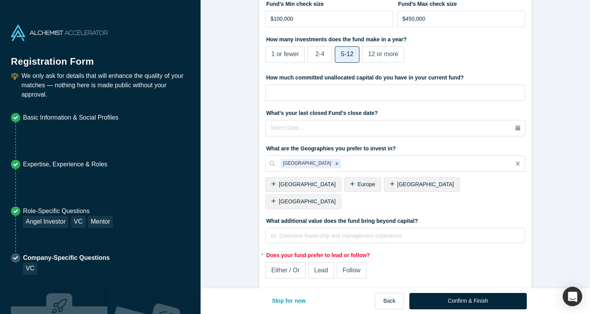
scroll to position [290, 0]
click at [350, 267] on span "Follow" at bounding box center [351, 270] width 18 height 7
click at [0, 0] on input "Follow" at bounding box center [0, 0] width 0 height 0
drag, startPoint x: 477, startPoint y: 303, endPoint x: 471, endPoint y: 301, distance: 6.7
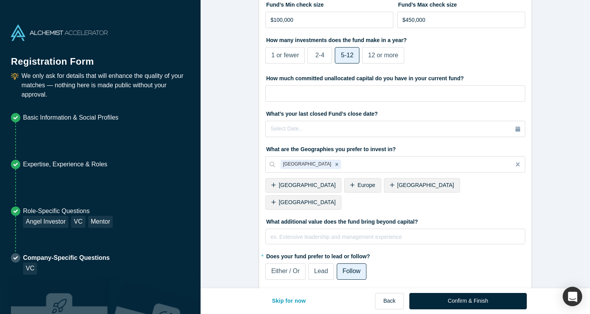
click at [477, 303] on button "Confirm & Finish" at bounding box center [467, 301] width 117 height 16
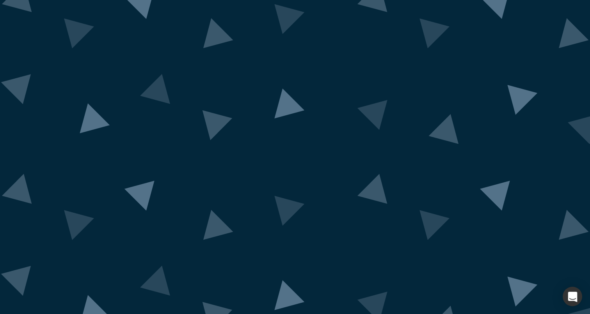
drag, startPoint x: 295, startPoint y: 174, endPoint x: 294, endPoint y: 170, distance: 3.9
